Goal: Information Seeking & Learning: Find specific fact

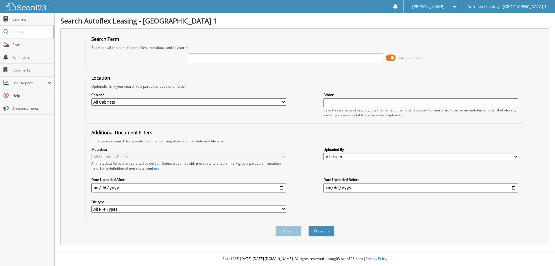
click at [203, 59] on input "text" at bounding box center [285, 57] width 195 height 9
type input "840486"
click at [321, 230] on button "Search" at bounding box center [321, 230] width 26 height 11
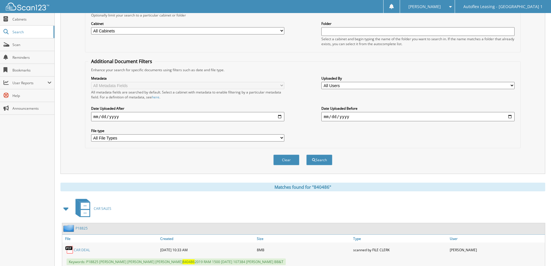
scroll to position [90, 0]
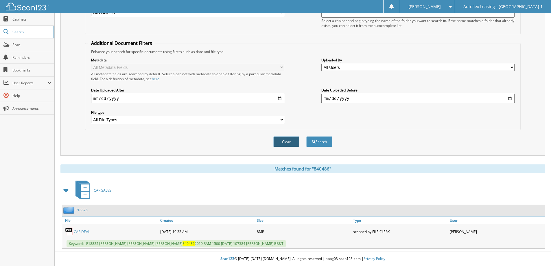
click at [291, 140] on button "Clear" at bounding box center [286, 141] width 26 height 11
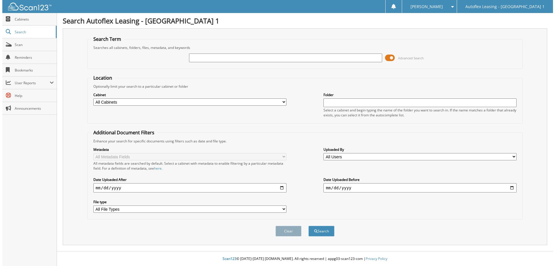
scroll to position [0, 0]
click at [210, 61] on input "text" at bounding box center [285, 57] width 195 height 9
type input "665064"
click at [308, 225] on button "Search" at bounding box center [321, 230] width 26 height 11
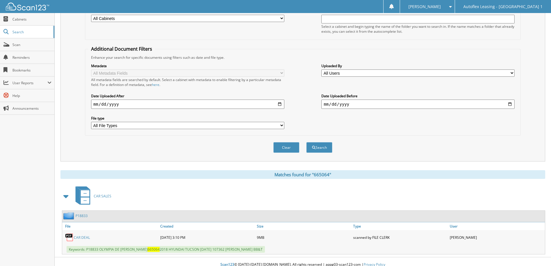
scroll to position [90, 0]
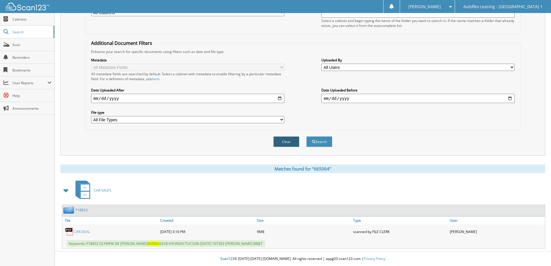
click at [290, 143] on button "Clear" at bounding box center [286, 141] width 26 height 11
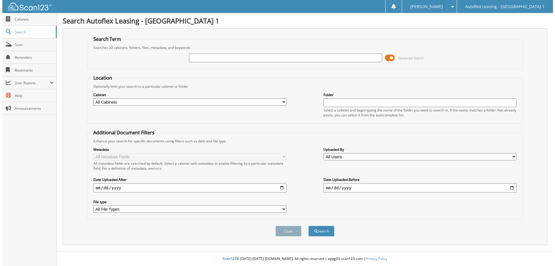
scroll to position [0, 0]
click at [207, 60] on input "text" at bounding box center [285, 57] width 195 height 9
type input "033809"
click at [308, 225] on button "Search" at bounding box center [321, 230] width 26 height 11
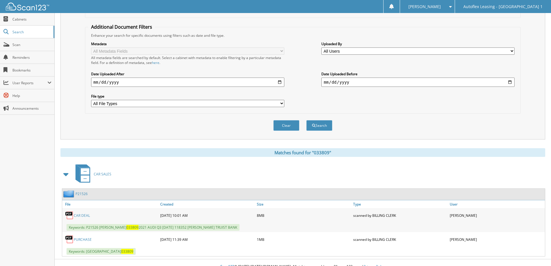
scroll to position [114, 0]
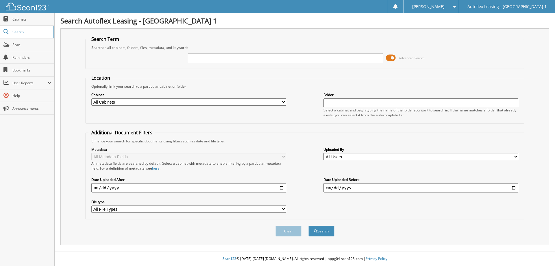
click at [221, 56] on input "text" at bounding box center [285, 57] width 195 height 9
type input "335747"
click at [308, 225] on button "Search" at bounding box center [321, 230] width 26 height 11
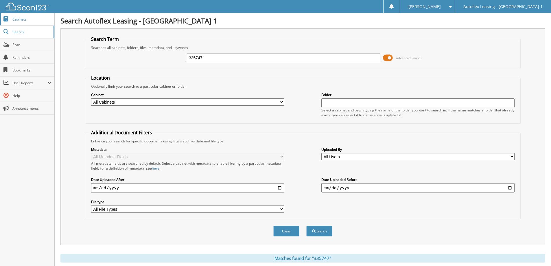
click at [21, 18] on span "Cabinets" at bounding box center [31, 19] width 39 height 5
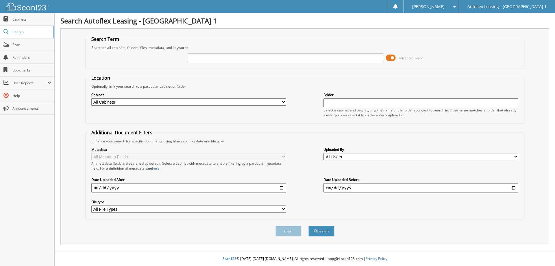
click at [201, 57] on input "text" at bounding box center [285, 57] width 195 height 9
type input "550363"
click at [328, 232] on button "Search" at bounding box center [321, 230] width 26 height 11
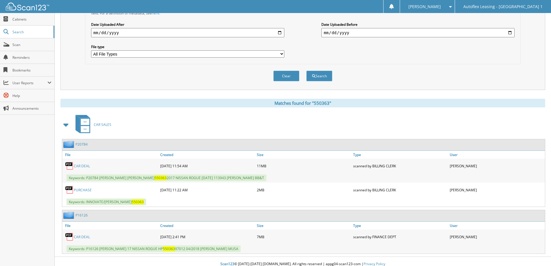
scroll to position [160, 0]
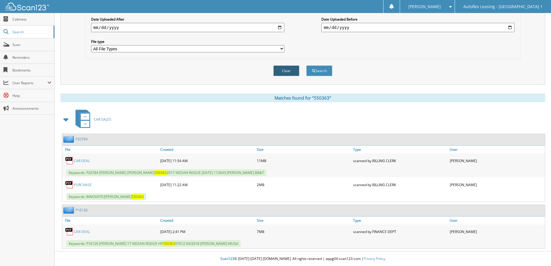
click at [285, 67] on button "Clear" at bounding box center [286, 70] width 26 height 11
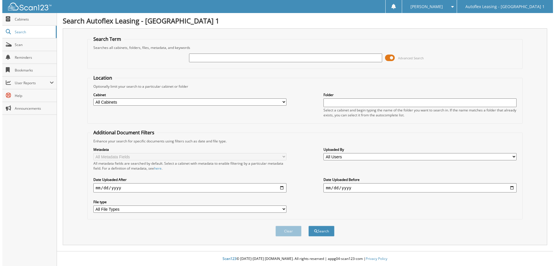
scroll to position [0, 0]
click at [201, 58] on input "text" at bounding box center [285, 57] width 195 height 9
type input "000067"
click at [308, 225] on button "Search" at bounding box center [321, 230] width 26 height 11
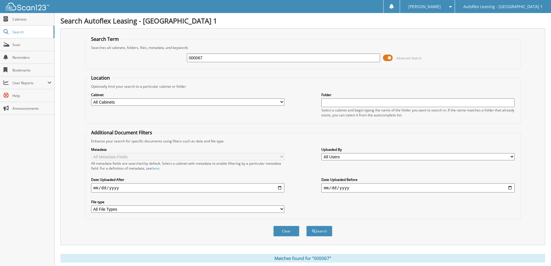
drag, startPoint x: 210, startPoint y: 58, endPoint x: 175, endPoint y: 57, distance: 34.4
click at [176, 57] on div "000067 Advanced Search" at bounding box center [302, 58] width 429 height 16
type input "MIA JONES"
click at [324, 233] on button "Search" at bounding box center [319, 230] width 26 height 11
click at [14, 43] on span "Scan" at bounding box center [31, 44] width 39 height 5
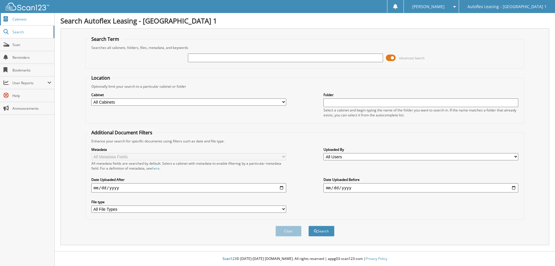
click at [18, 17] on link "Cabinets" at bounding box center [27, 19] width 54 height 12
click at [217, 59] on input "text" at bounding box center [285, 57] width 195 height 9
type input "196054"
click at [308, 225] on button "Search" at bounding box center [321, 230] width 26 height 11
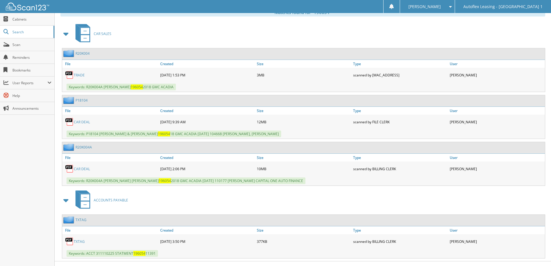
scroll to position [256, 0]
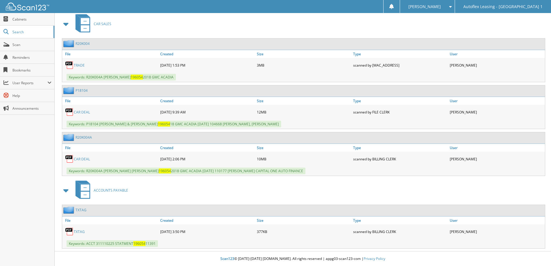
click at [83, 137] on link "R20K004A" at bounding box center [83, 137] width 16 height 5
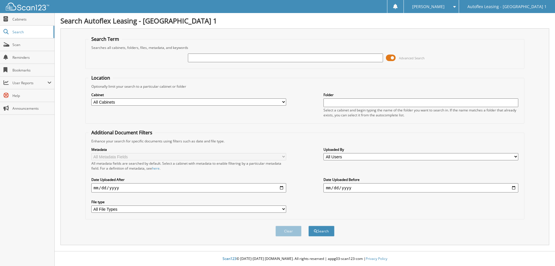
click at [199, 58] on input "text" at bounding box center [285, 57] width 195 height 9
type input "B11004"
click at [308, 225] on button "Search" at bounding box center [321, 230] width 26 height 11
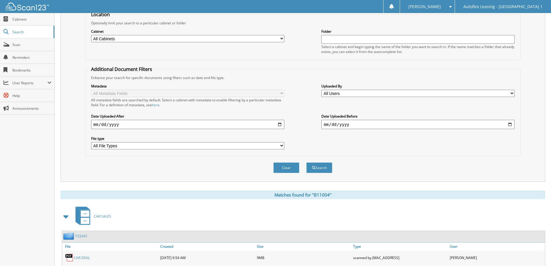
scroll to position [114, 0]
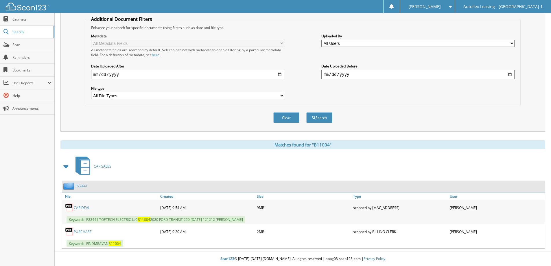
click at [82, 187] on link "P22441" at bounding box center [81, 185] width 12 height 5
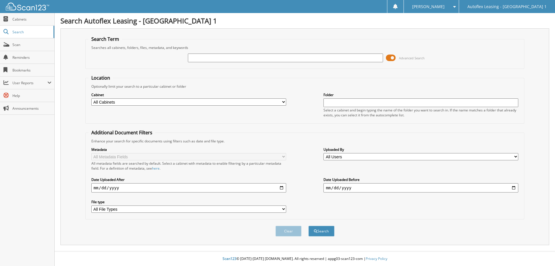
click at [286, 58] on input "text" at bounding box center [285, 57] width 195 height 9
type input "338892"
click at [308, 225] on button "Search" at bounding box center [321, 230] width 26 height 11
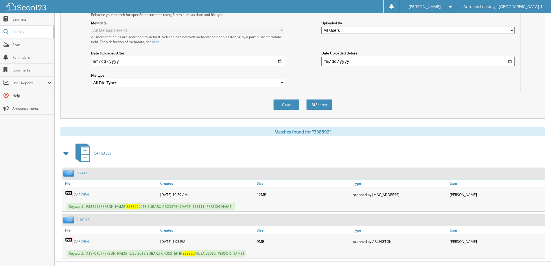
scroll to position [136, 0]
